Goal: Information Seeking & Learning: Learn about a topic

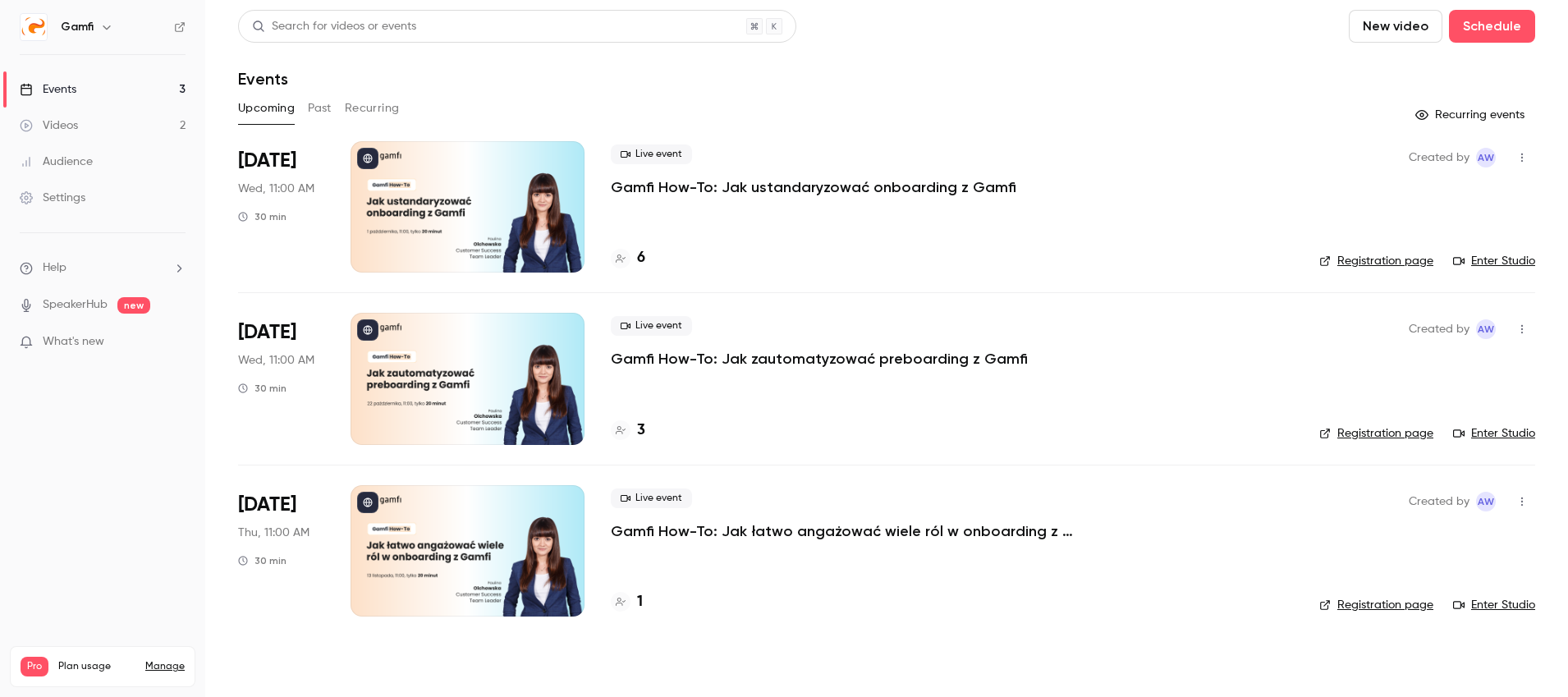
click at [72, 125] on div "Videos" at bounding box center [49, 125] width 59 height 16
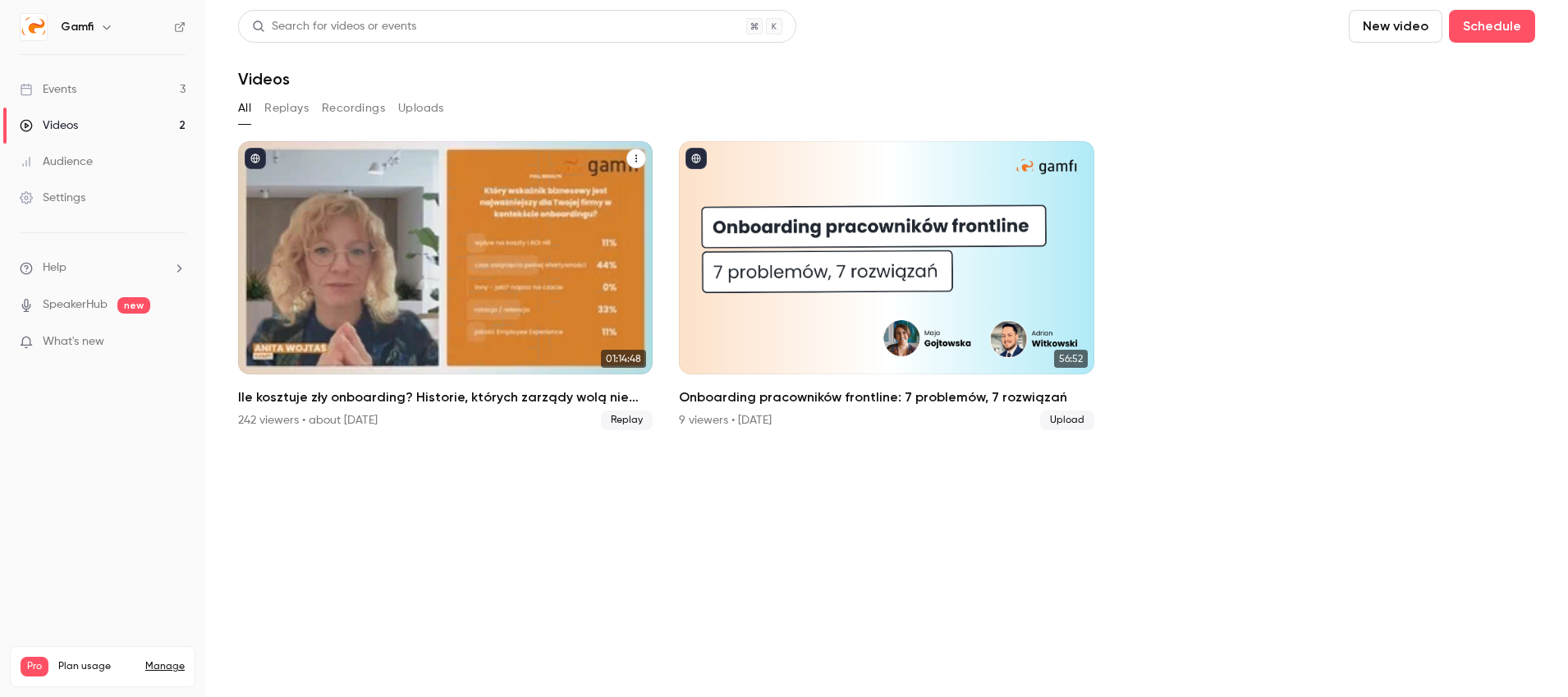
click at [469, 398] on h2 "Ile kosztuje zły onboarding? Historie, których zarządy wolą nie słyszeć — i lic…" at bounding box center [445, 397] width 415 height 20
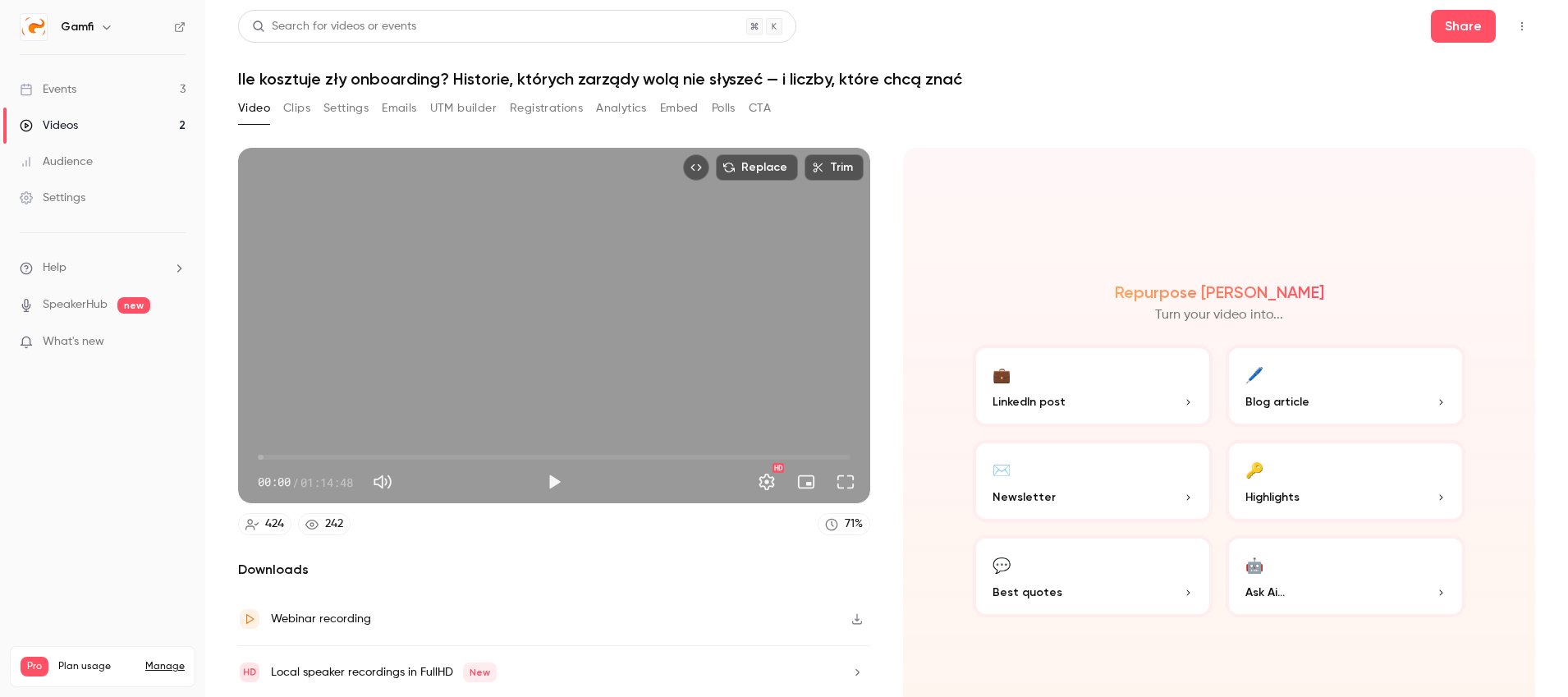
click at [84, 91] on link "Events 3" at bounding box center [103, 90] width 205 height 36
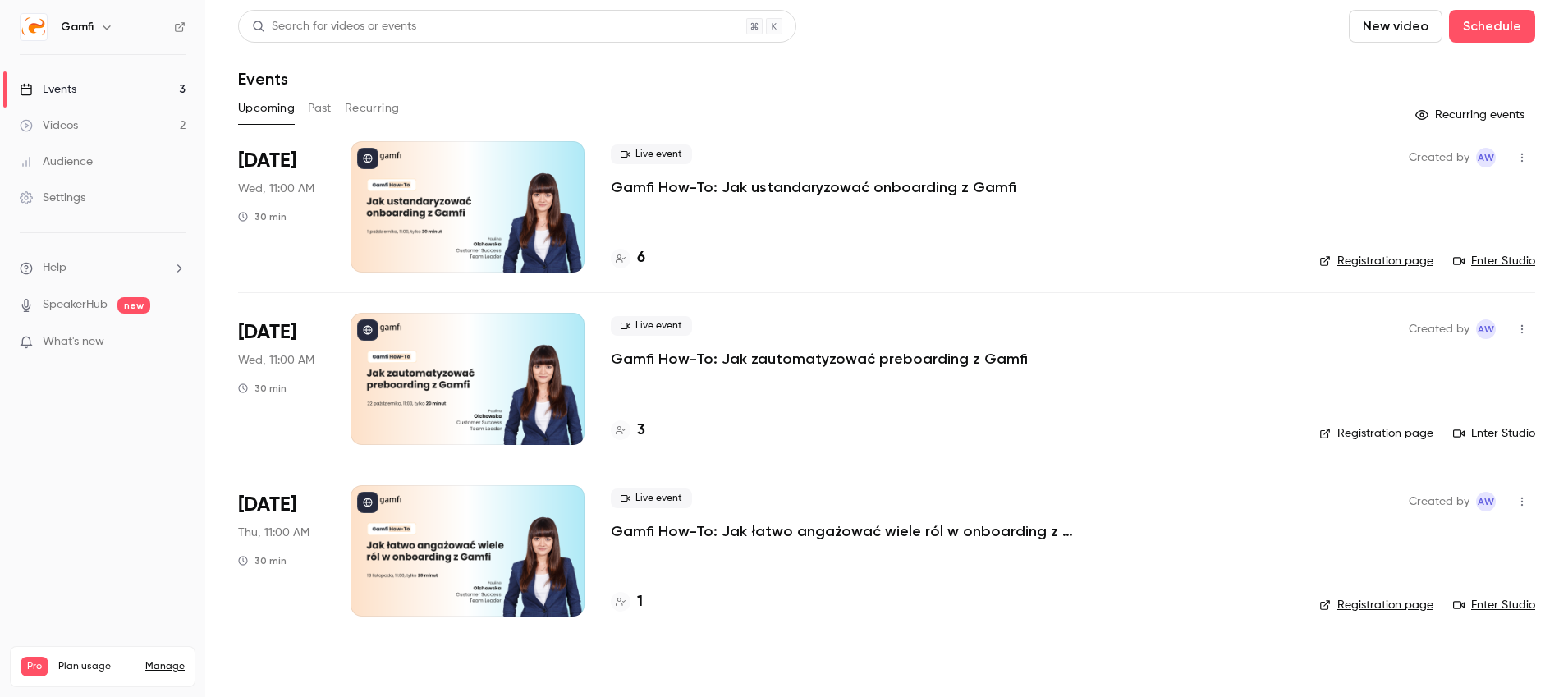
click at [713, 185] on p "Gamfi How-To: Jak ustandaryzować onboarding z Gamfi" at bounding box center [813, 187] width 405 height 20
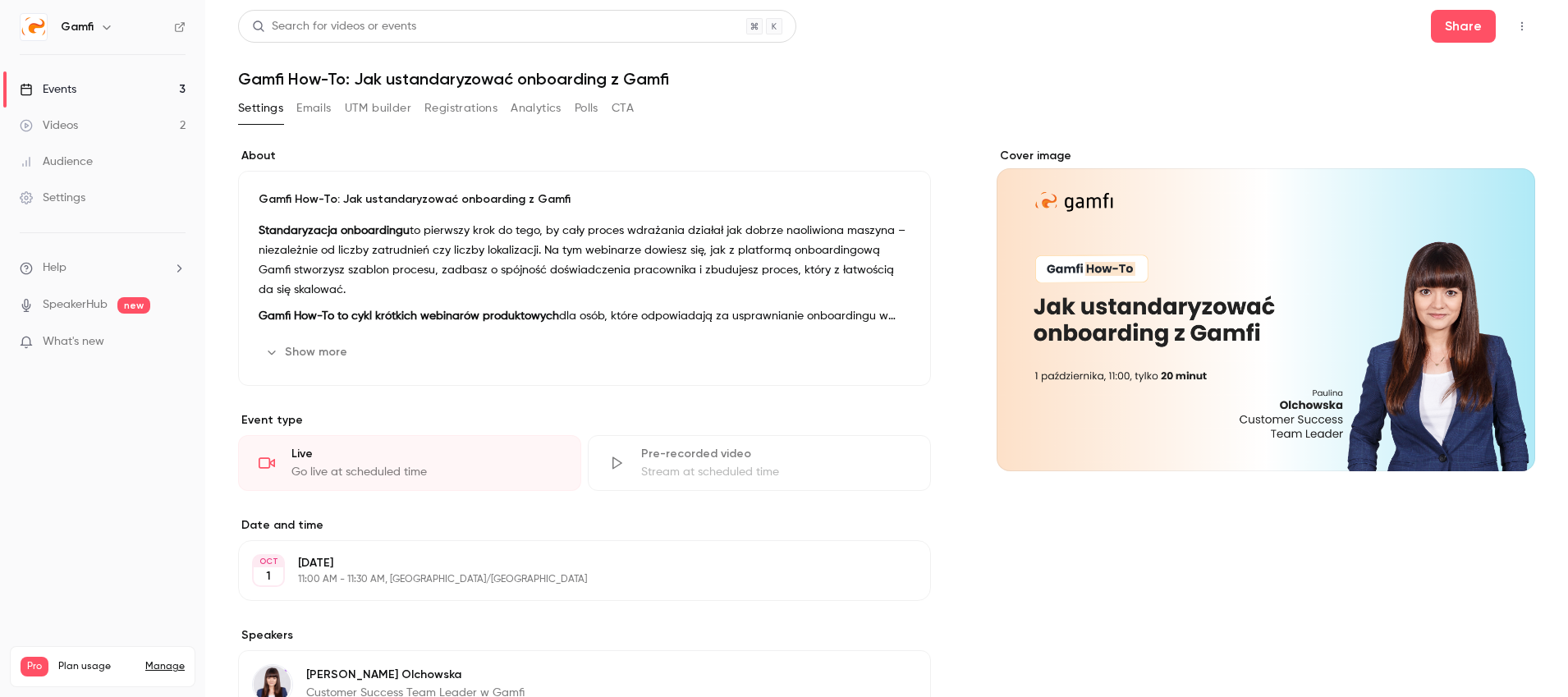
click at [69, 128] on div "Videos" at bounding box center [49, 125] width 59 height 16
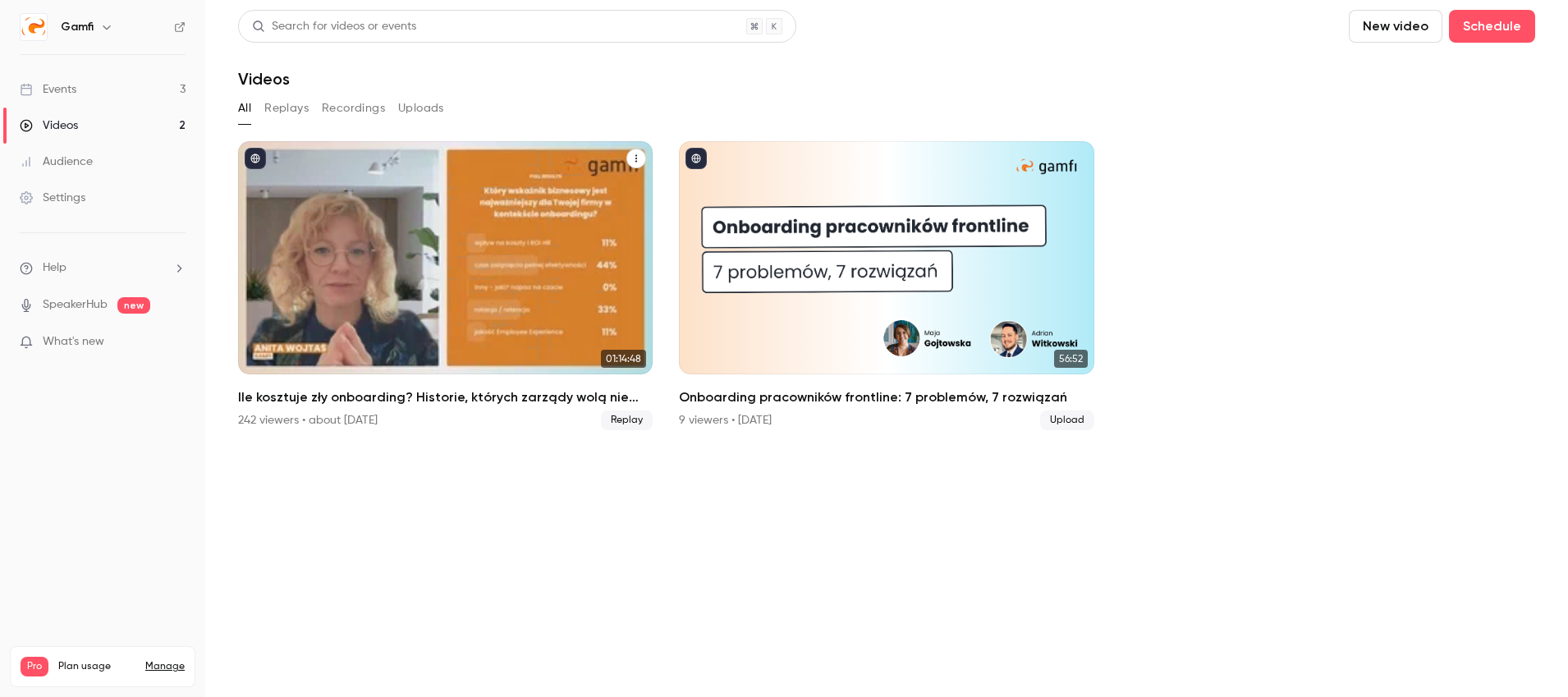
click at [423, 396] on h2 "Ile kosztuje zły onboarding? Historie, których zarządy wolą nie słyszeć — i lic…" at bounding box center [445, 397] width 415 height 20
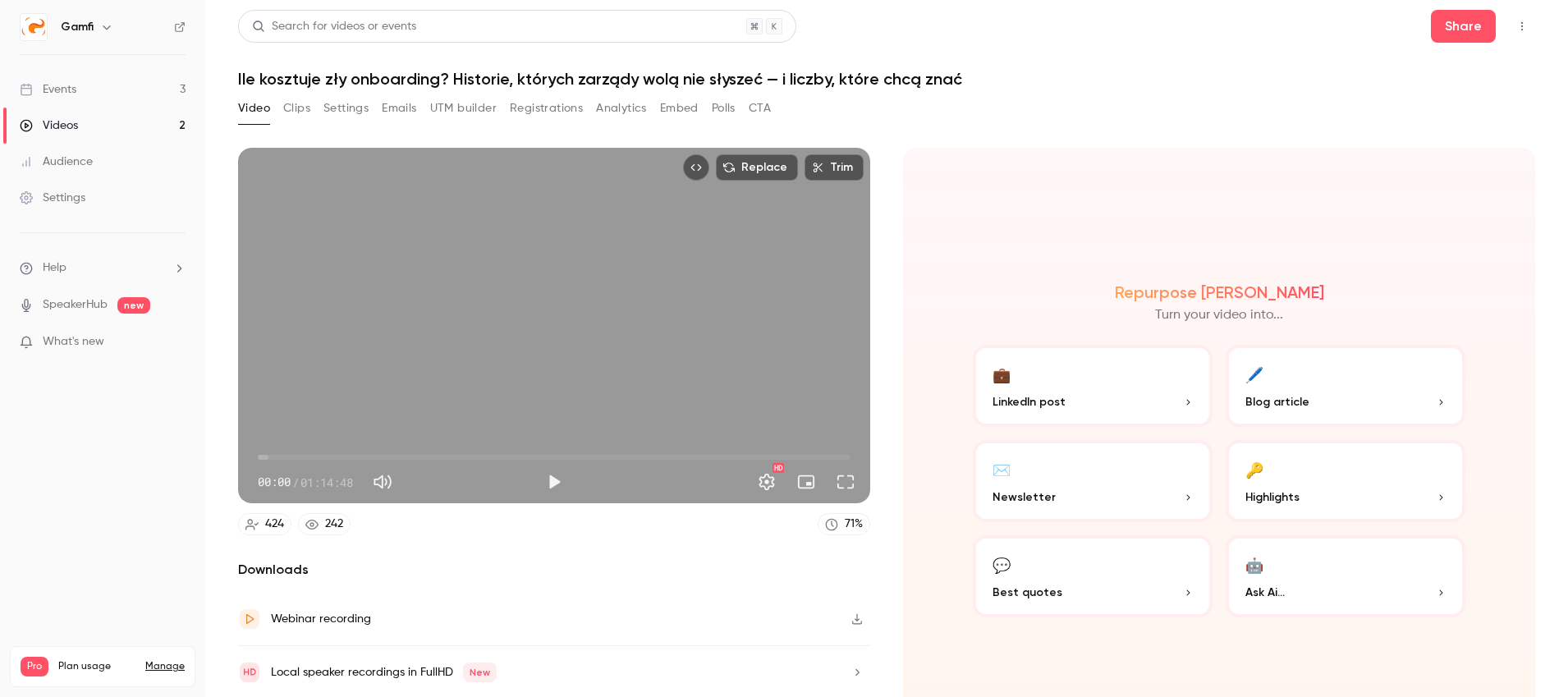
scroll to position [55, 0]
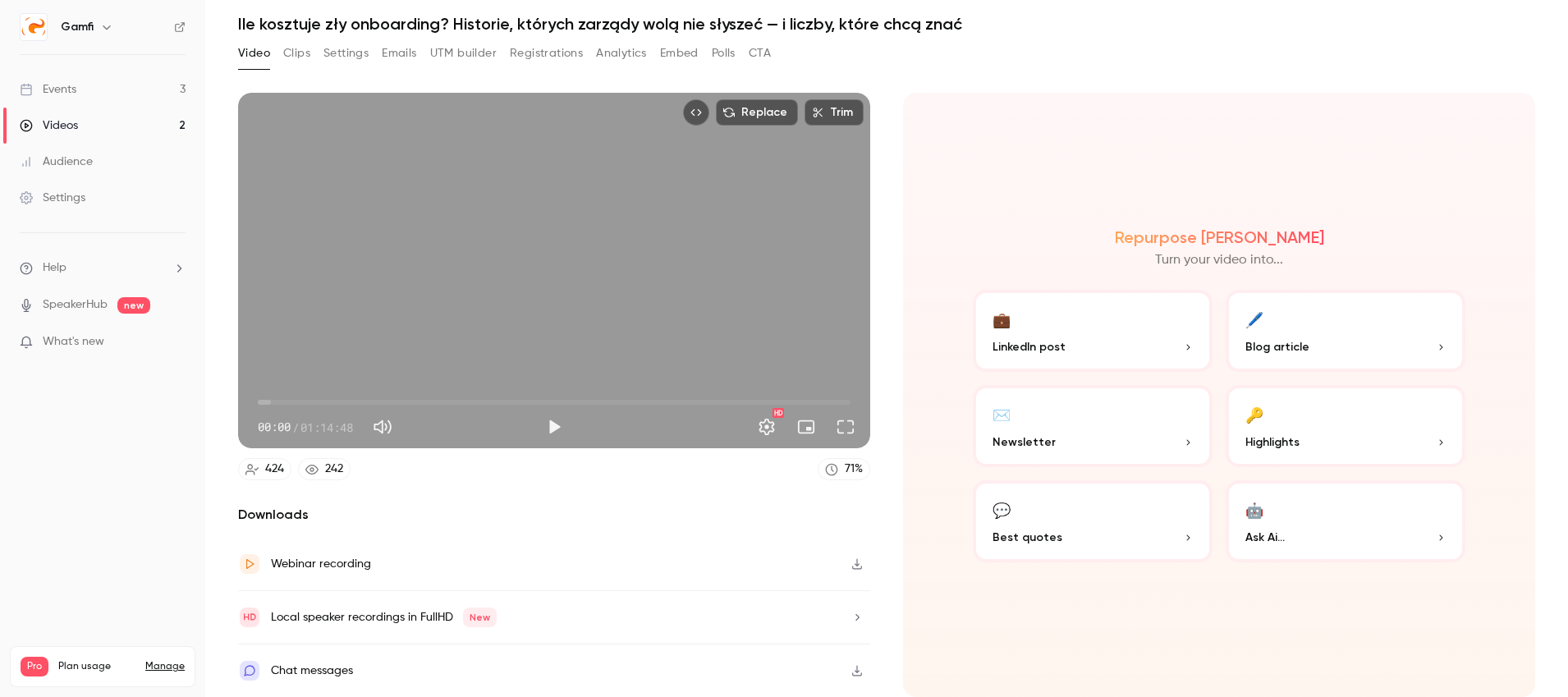
click at [1070, 158] on div "Repurpose Ai Turn your video into... 💼 LinkedIn post 🖊️ Blog article ✉️ Newslet…" at bounding box center [1219, 395] width 632 height 604
click at [276, 47] on div "Video Clips Settings Emails UTM builder Registrations Analytics Embed Polls CTA" at bounding box center [505, 53] width 533 height 26
click at [284, 48] on button "Clips" at bounding box center [296, 53] width 27 height 26
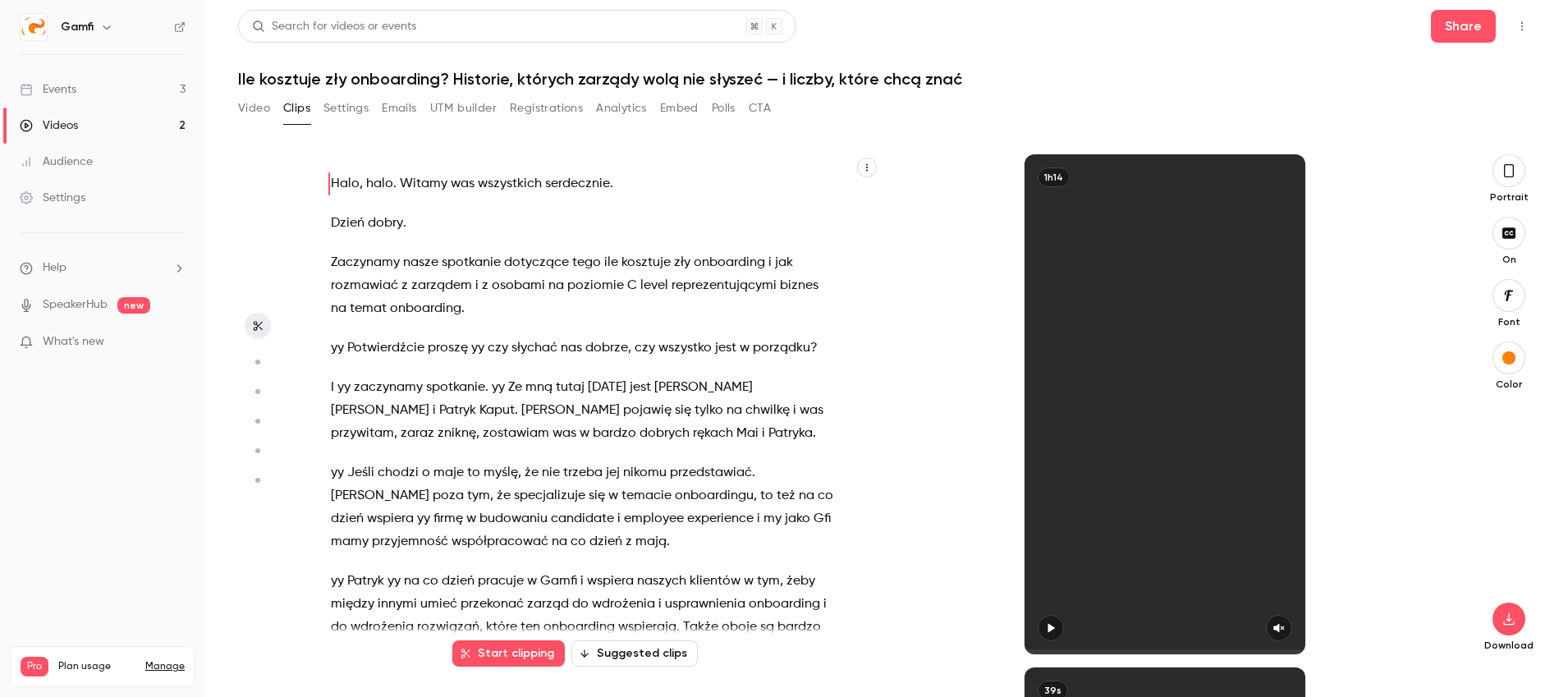
click at [336, 110] on button "Settings" at bounding box center [346, 108] width 45 height 26
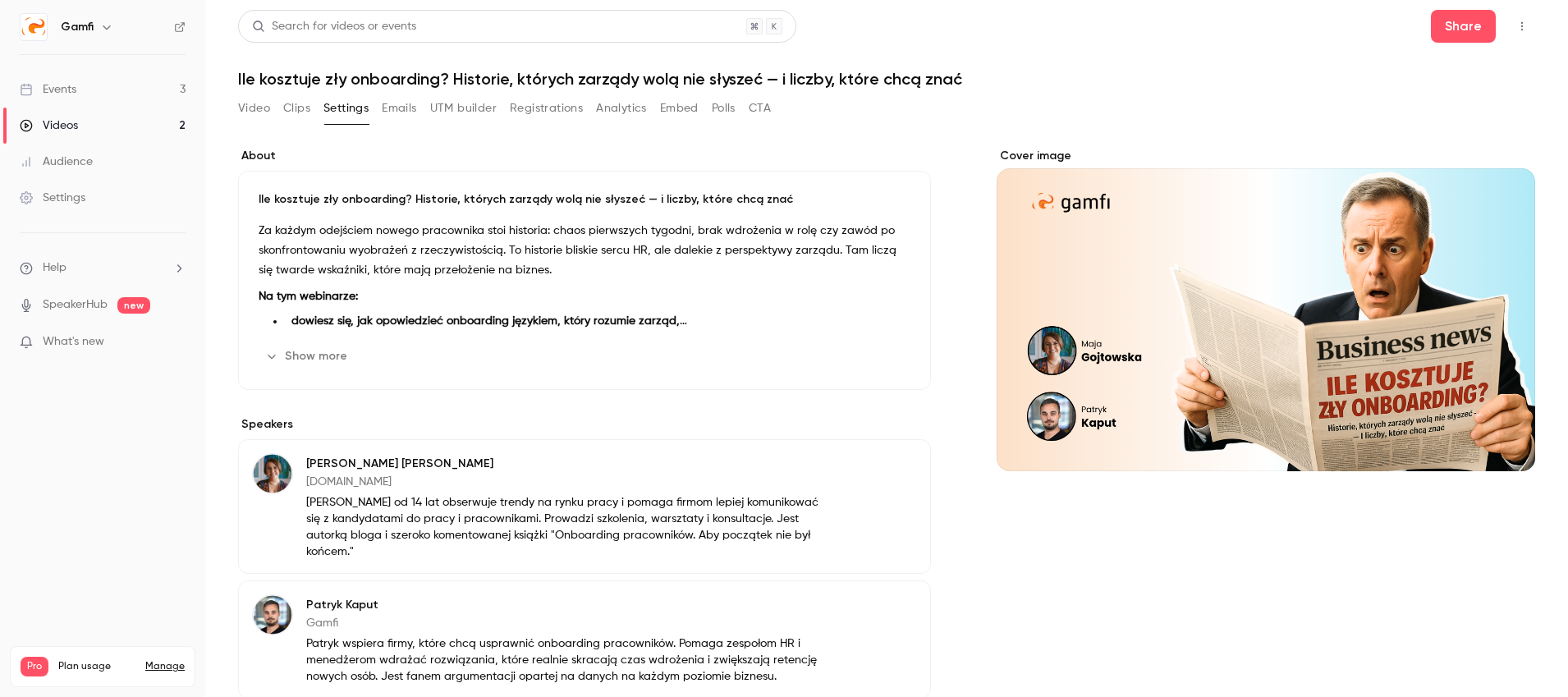
click at [413, 105] on button "Emails" at bounding box center [399, 108] width 34 height 26
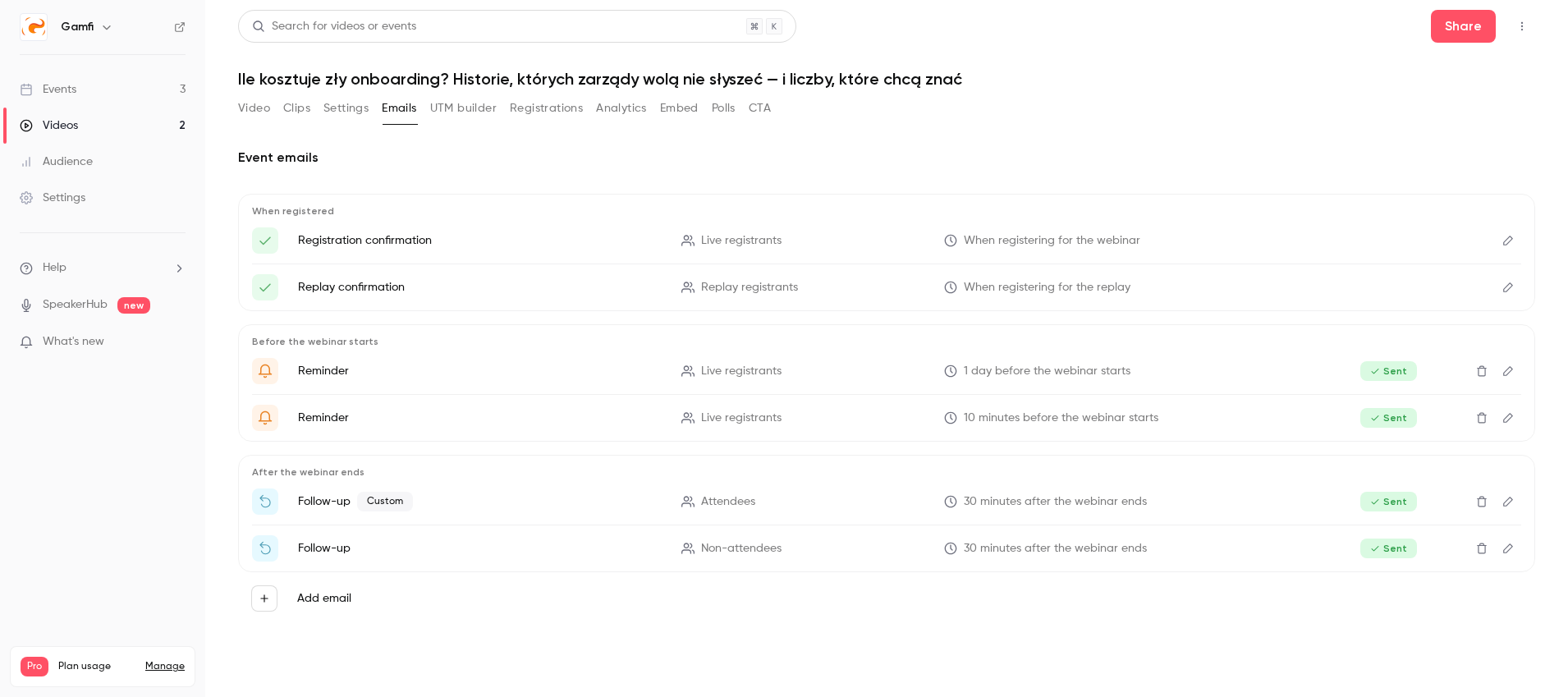
click at [466, 110] on button "UTM builder" at bounding box center [463, 108] width 66 height 26
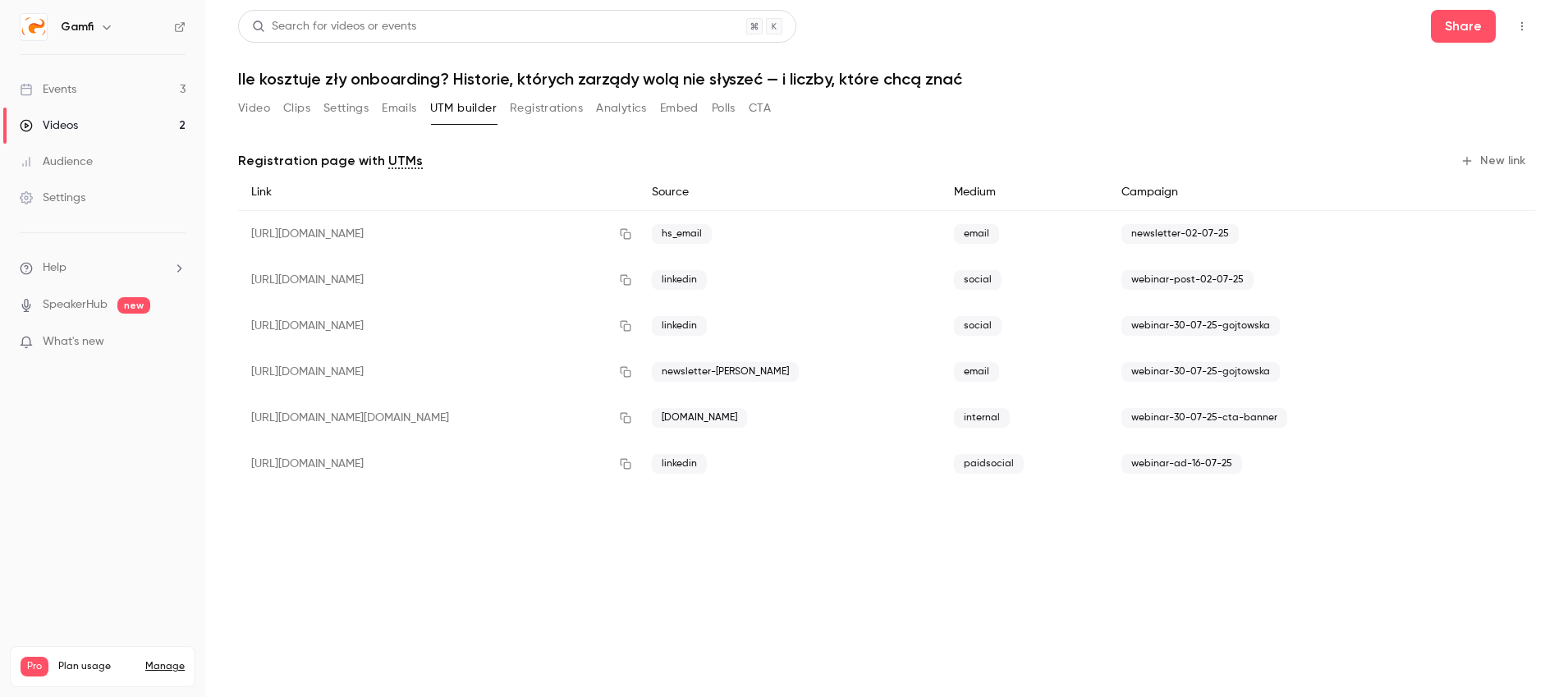
drag, startPoint x: 246, startPoint y: 107, endPoint x: 409, endPoint y: 135, distance: 165.4
click at [247, 107] on button "Video" at bounding box center [254, 108] width 32 height 26
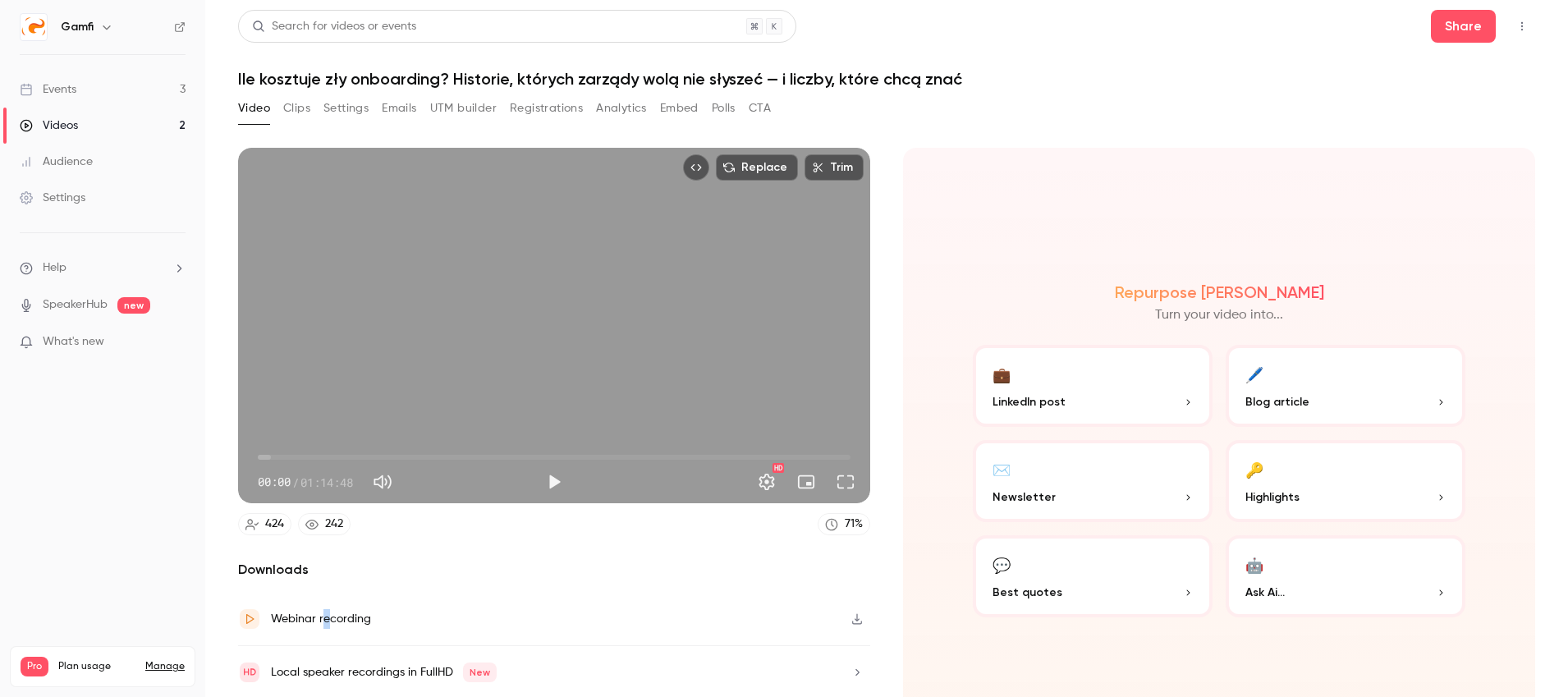
click at [325, 620] on div "Webinar recording" at bounding box center [321, 619] width 100 height 20
drag, startPoint x: 612, startPoint y: 112, endPoint x: 661, endPoint y: 113, distance: 49.0
click at [612, 112] on button "Analytics" at bounding box center [621, 108] width 51 height 26
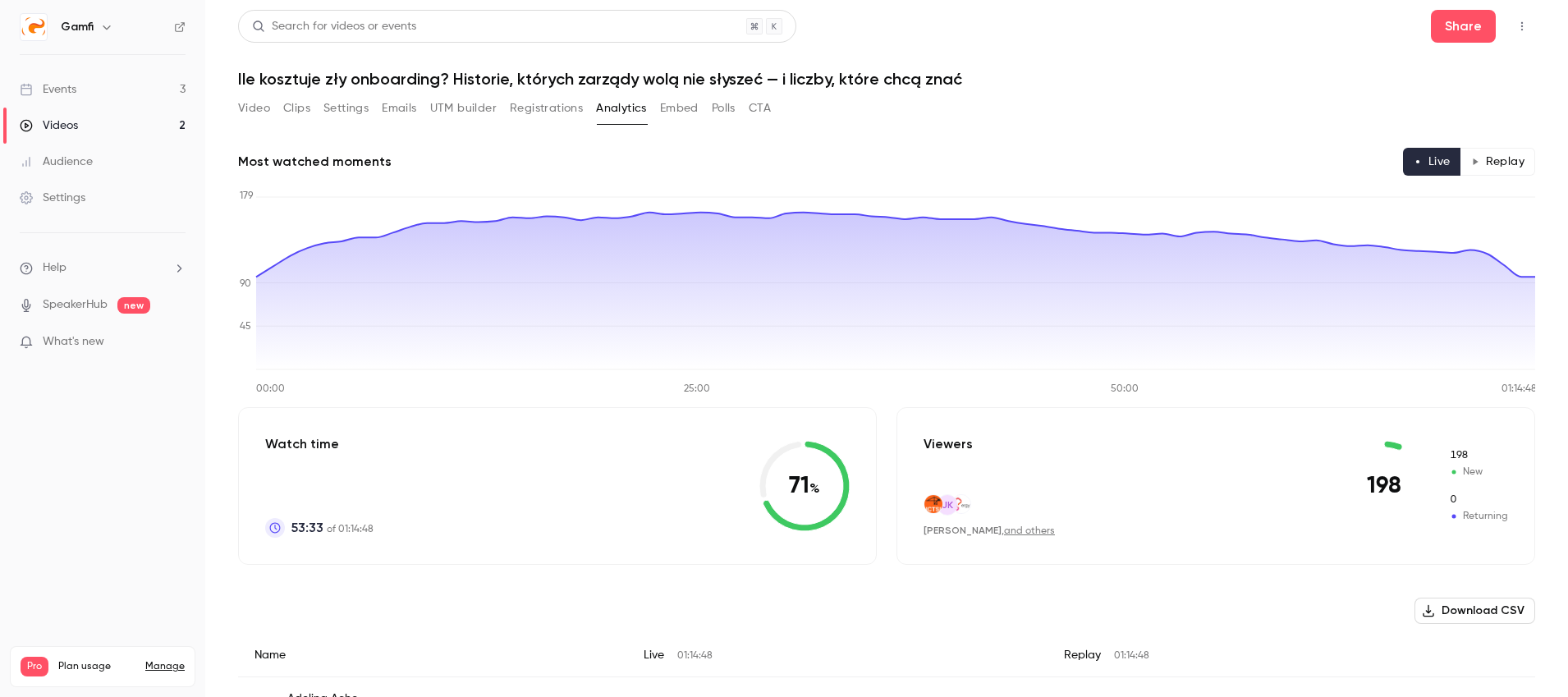
click at [668, 110] on button "Embed" at bounding box center [679, 108] width 39 height 26
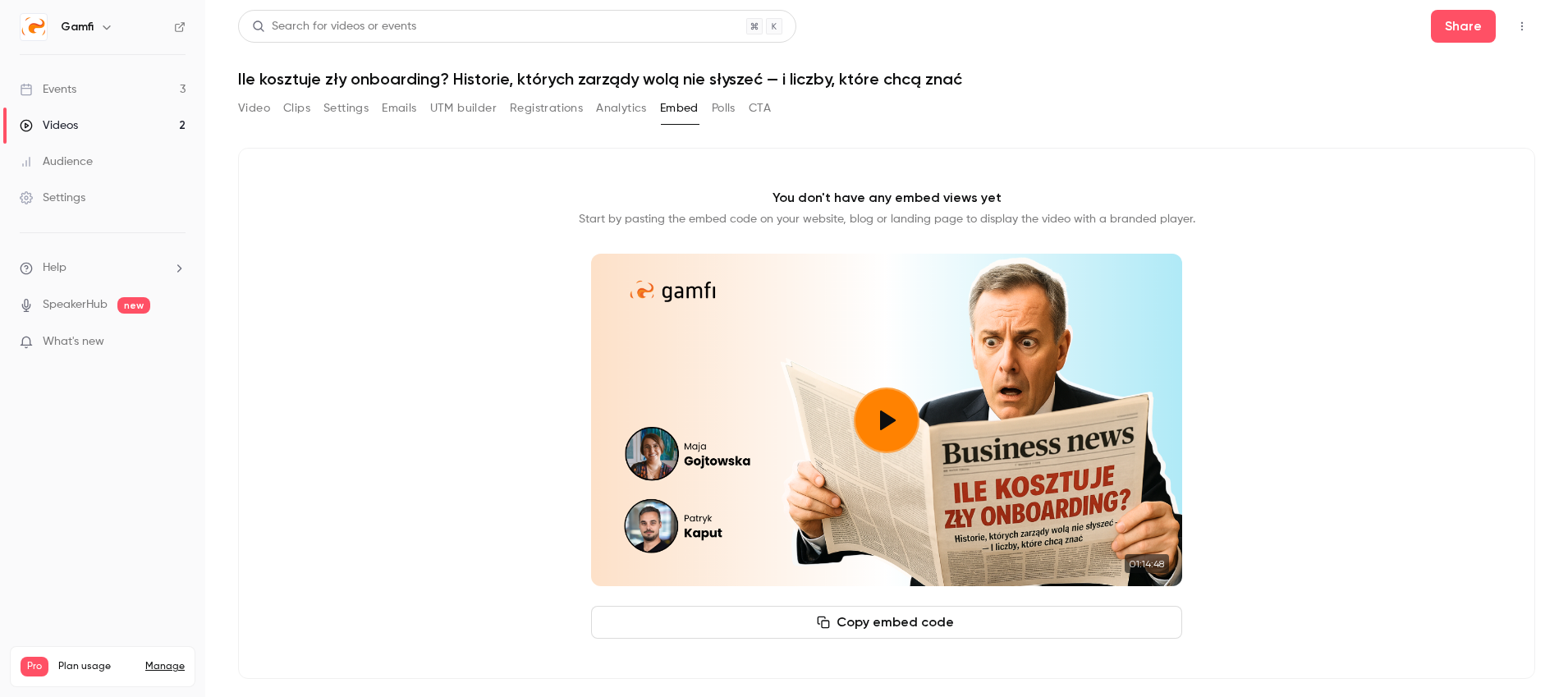
drag, startPoint x: 732, startPoint y: 105, endPoint x: 634, endPoint y: 105, distance: 98.0
click at [732, 105] on button "Polls" at bounding box center [724, 108] width 24 height 26
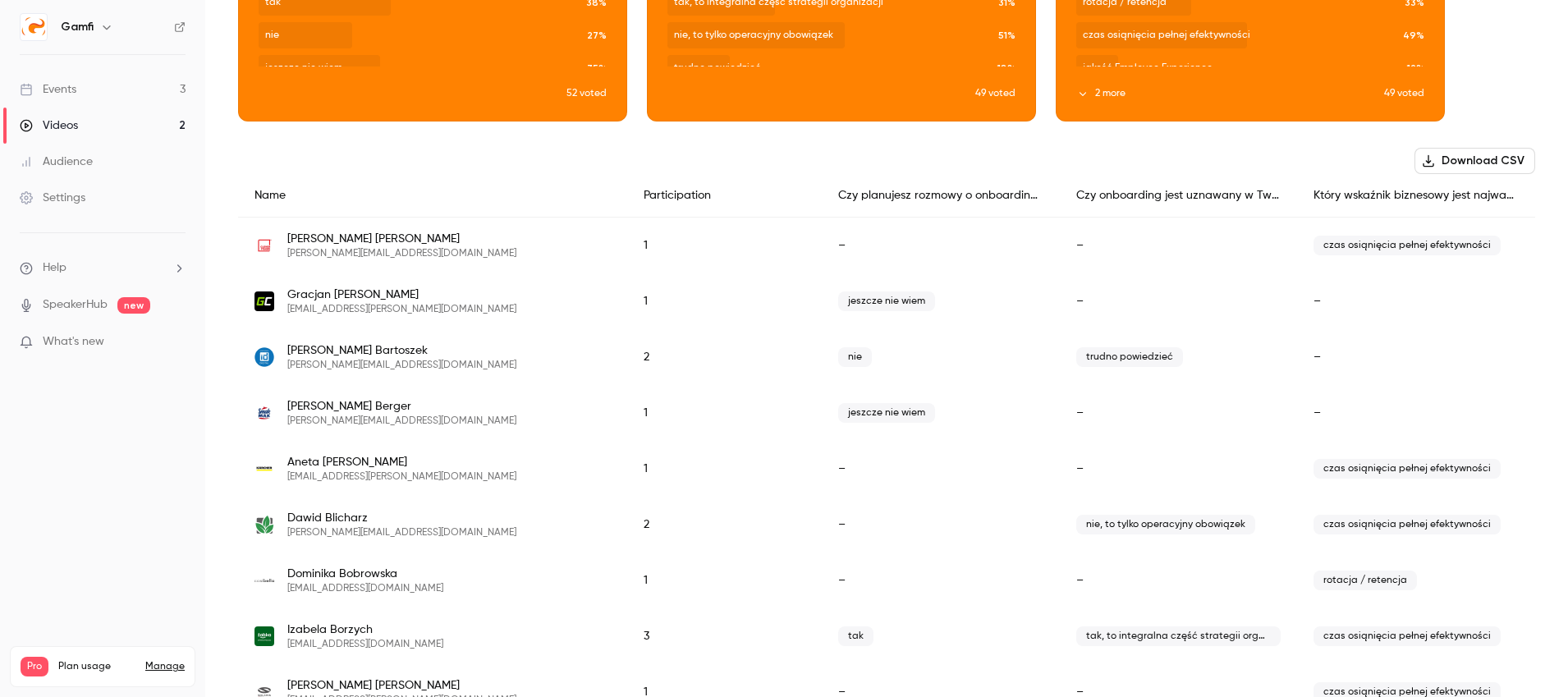
scroll to position [234, 0]
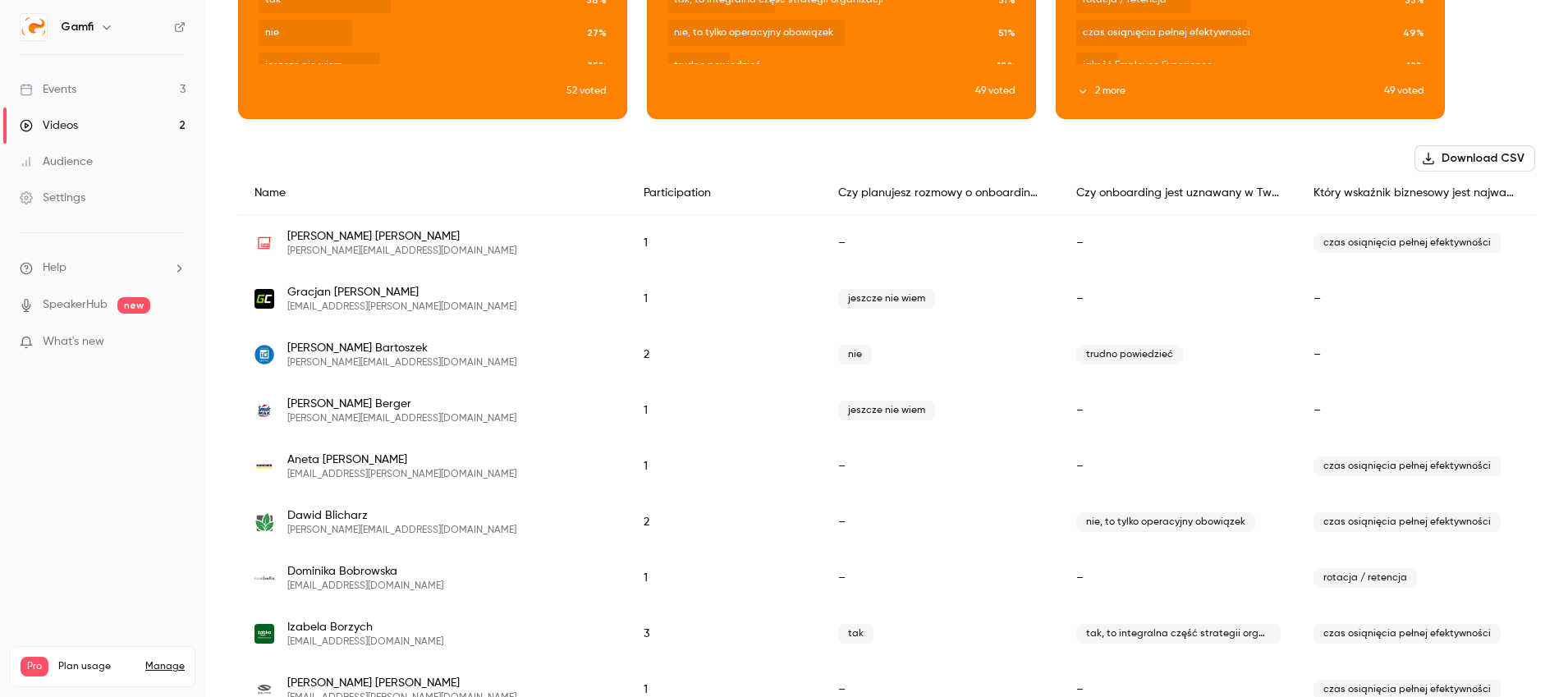
click at [70, 93] on div "Events" at bounding box center [48, 89] width 57 height 16
